Goal: Communication & Community: Answer question/provide support

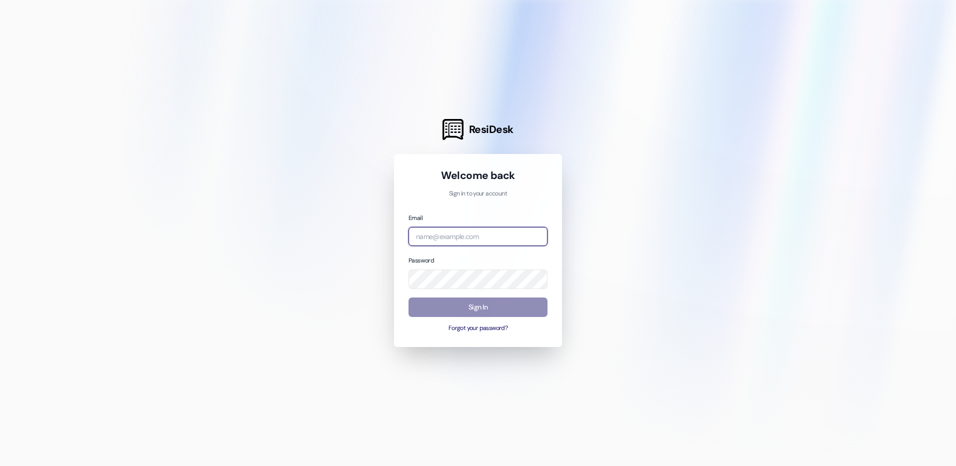
type input "[EMAIL_ADDRESS][DOMAIN_NAME]"
click at [504, 308] on button "Sign In" at bounding box center [478, 308] width 139 height 20
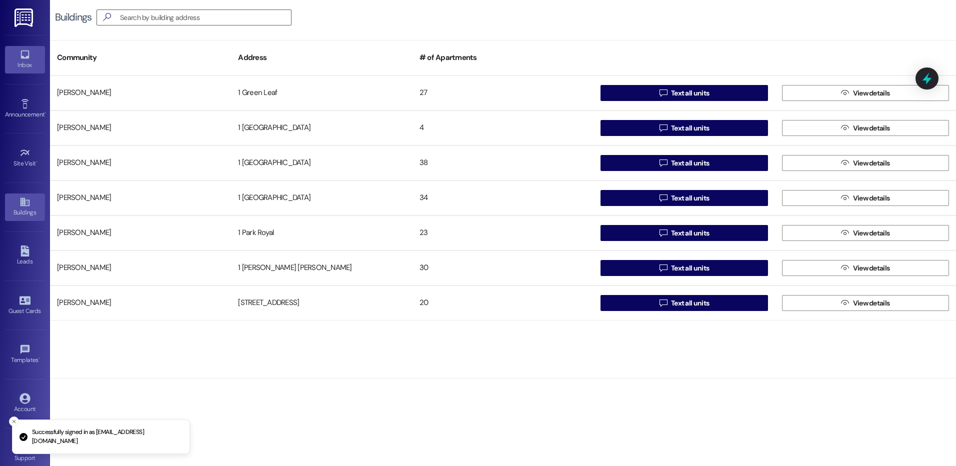
click at [25, 70] on div "Inbox" at bounding box center [25, 65] width 50 height 10
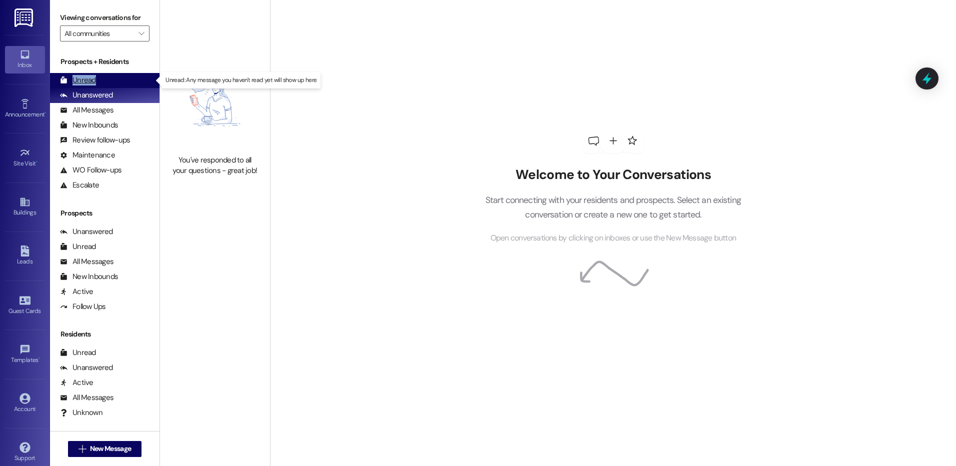
click at [96, 83] on div "Unread" at bounding box center [78, 80] width 36 height 11
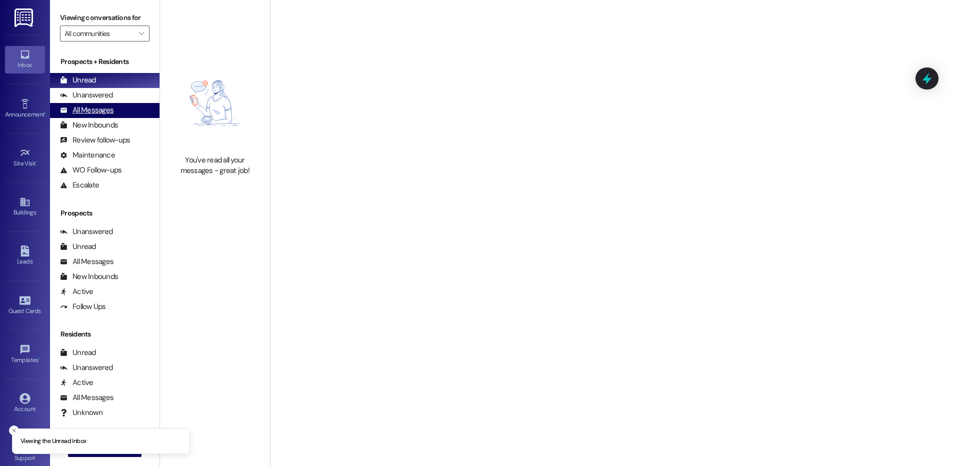
drag, startPoint x: 96, startPoint y: 83, endPoint x: 99, endPoint y: 110, distance: 26.7
click at [99, 110] on div "All Messages" at bounding box center [87, 110] width 54 height 11
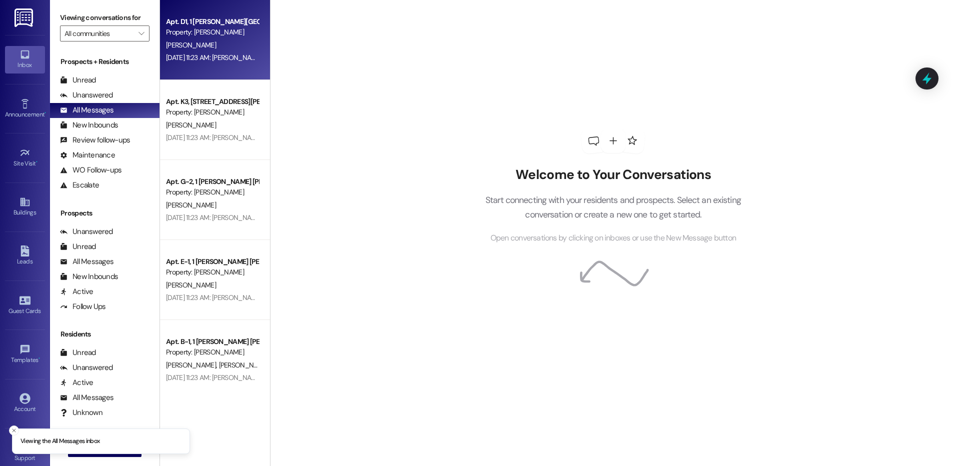
click at [198, 42] on div "[PERSON_NAME]" at bounding box center [212, 45] width 95 height 13
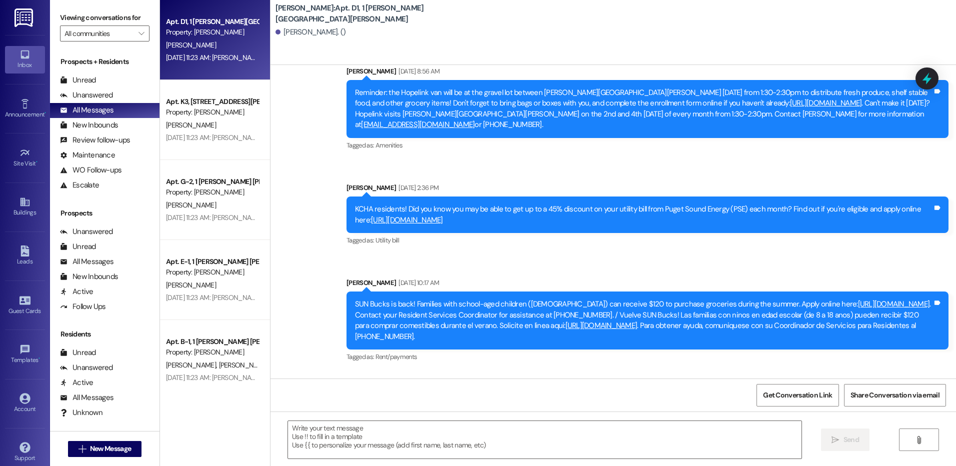
scroll to position [579, 0]
